Goal: Transaction & Acquisition: Purchase product/service

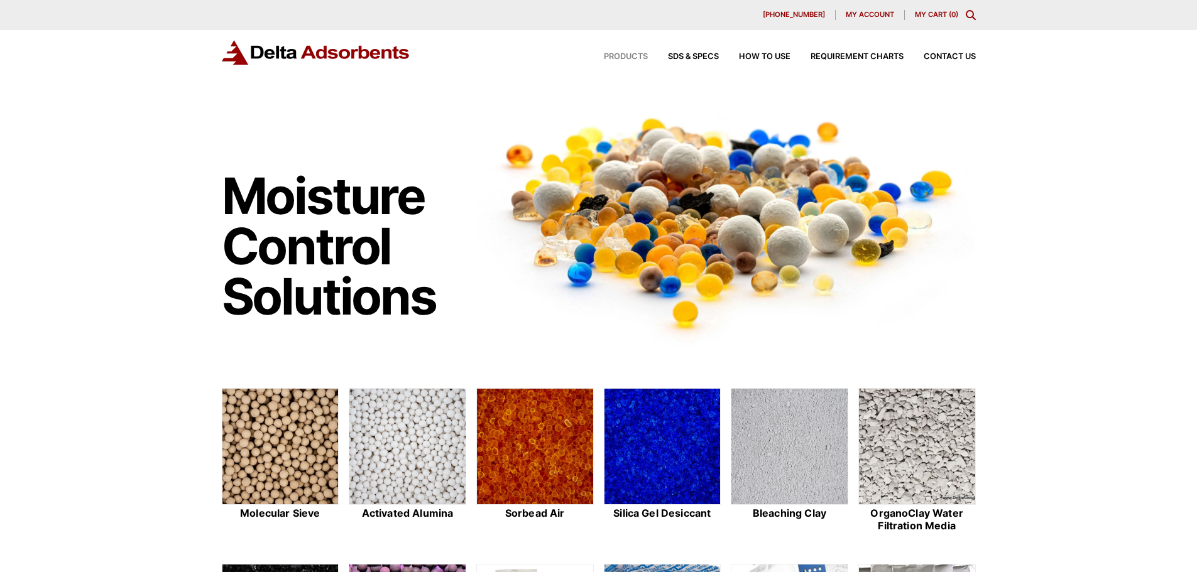
click at [631, 53] on span "Products" at bounding box center [626, 57] width 44 height 8
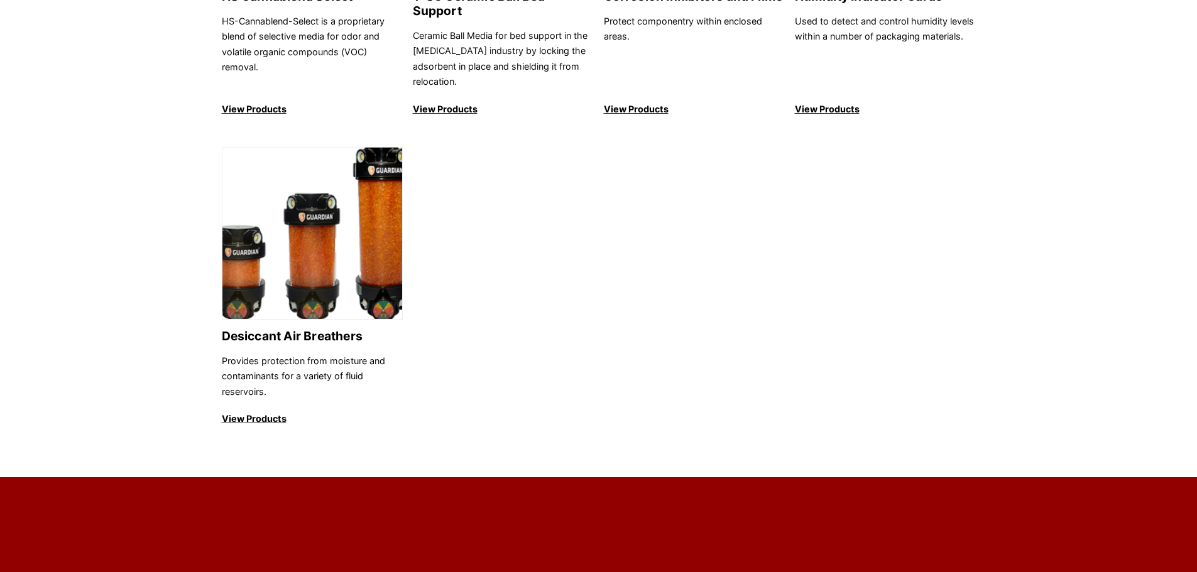
scroll to position [1445, 0]
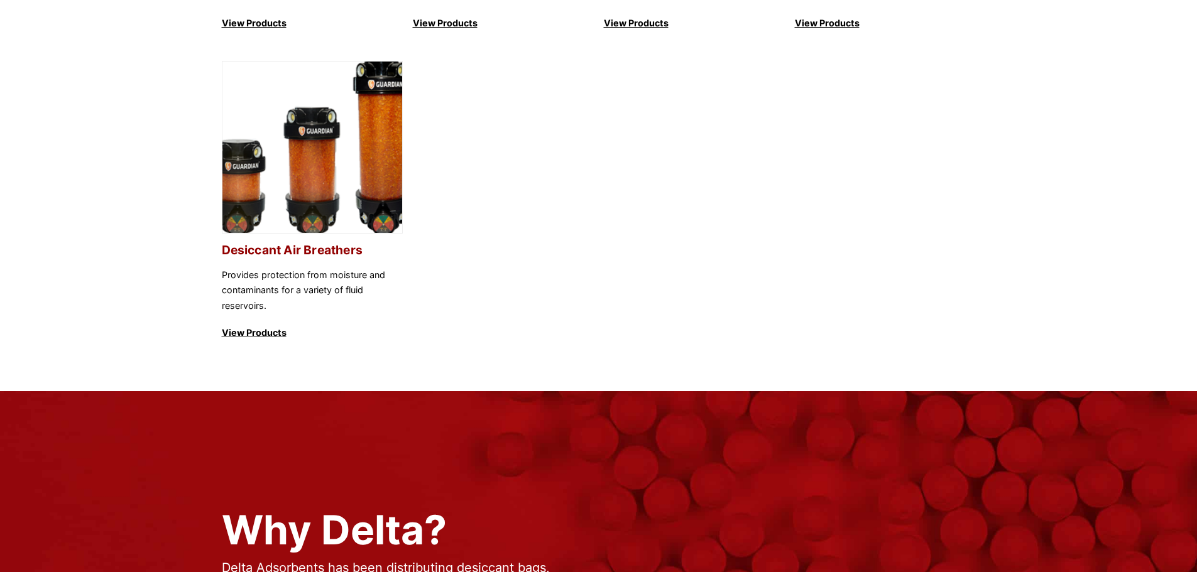
click at [320, 155] on img at bounding box center [312, 148] width 180 height 173
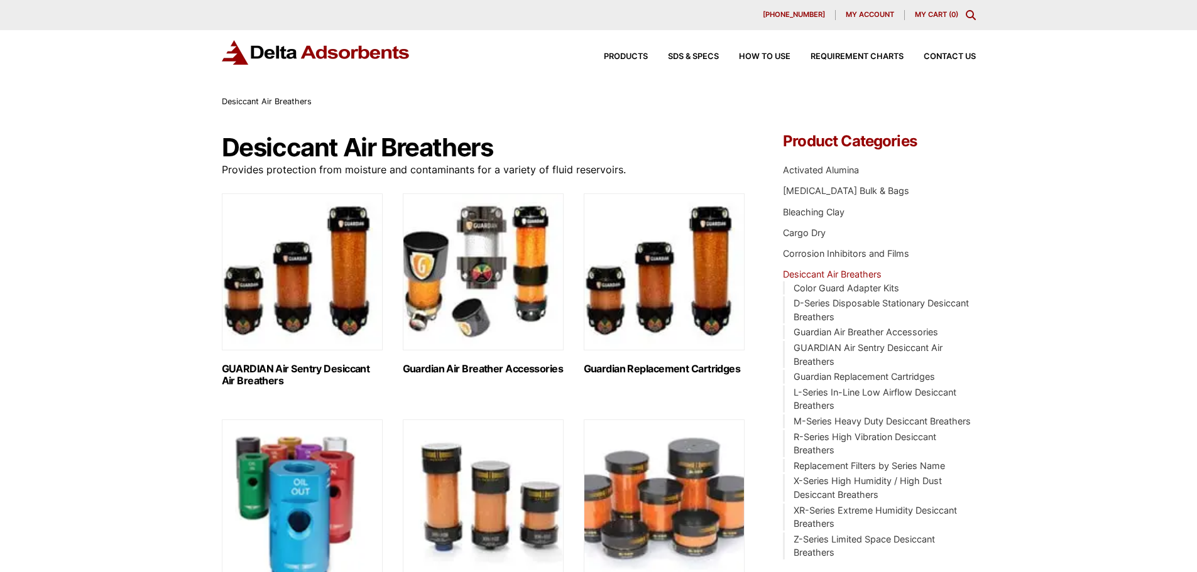
scroll to position [628, 0]
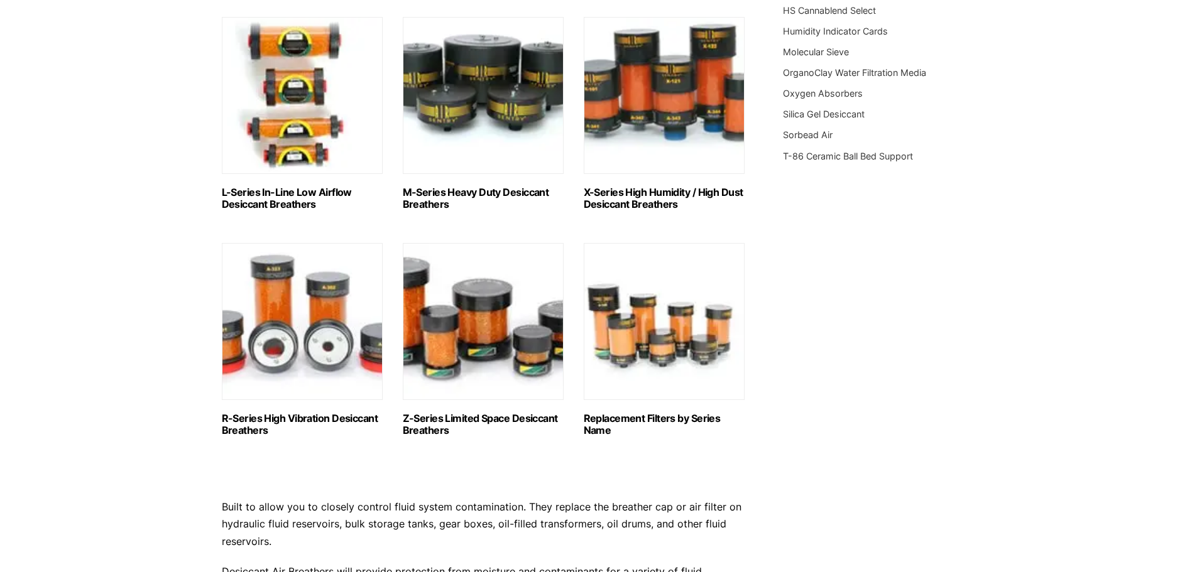
click at [300, 86] on img "Visit product category L-Series In-Line Low Airflow Desiccant Breathers" at bounding box center [302, 95] width 161 height 157
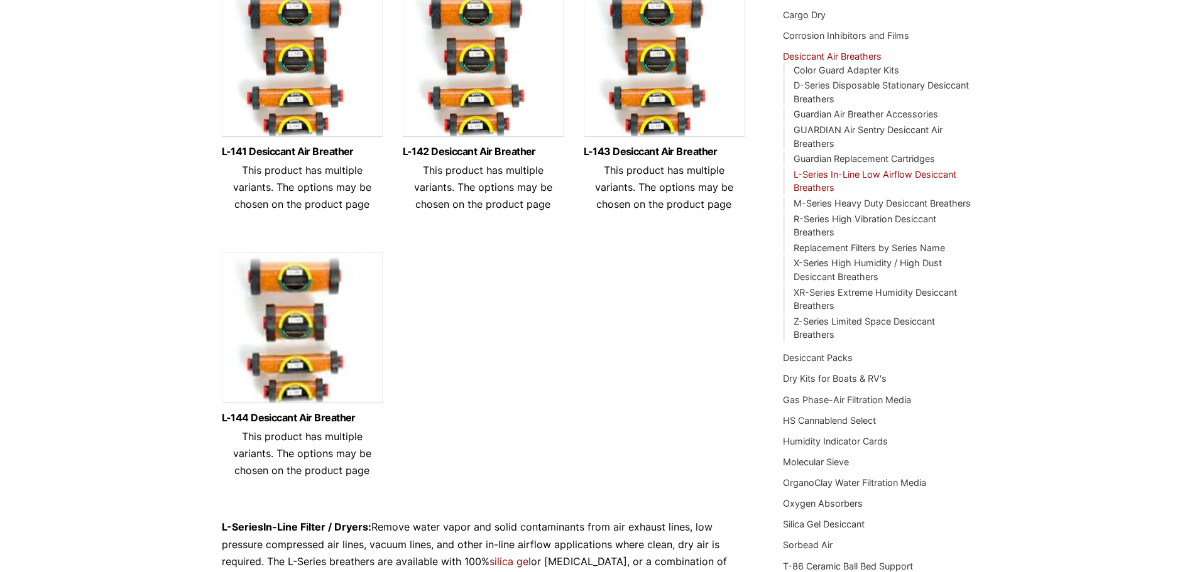
scroll to position [251, 0]
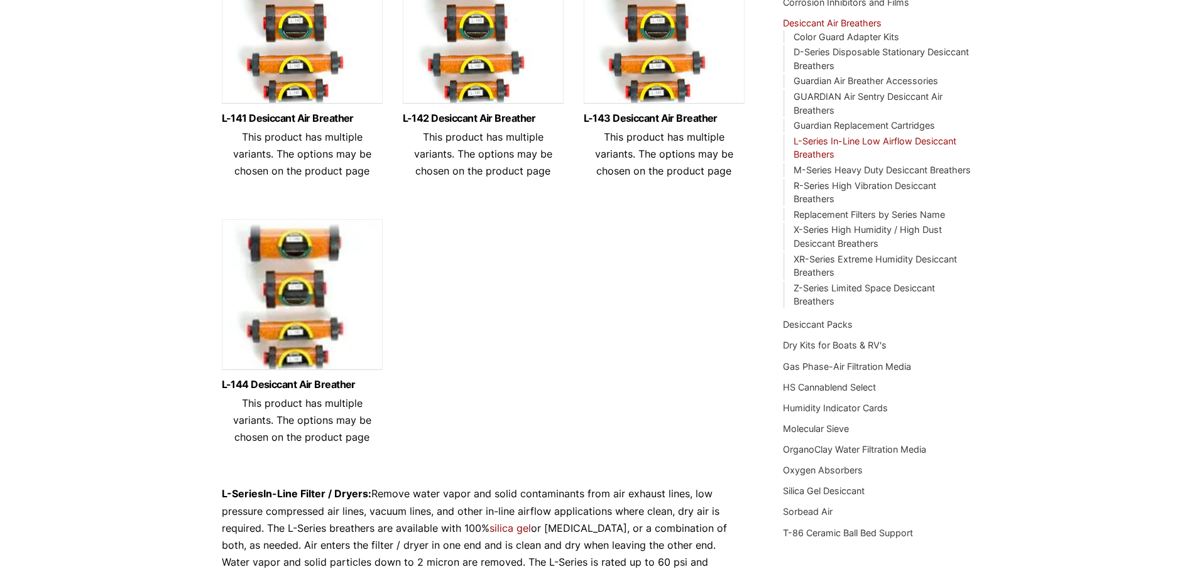
click at [300, 410] on header "L-144 Desiccant Air Breather This product has multiple variants. The options ma…" at bounding box center [302, 412] width 161 height 67
click at [300, 319] on img at bounding box center [302, 297] width 161 height 157
